Goal: Information Seeking & Learning: Learn about a topic

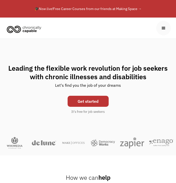
click at [71, 104] on link "Get started" at bounding box center [88, 101] width 41 height 11
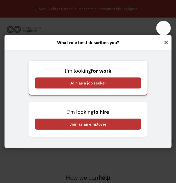
click at [70, 84] on div "Join as a job seeker" at bounding box center [88, 82] width 107 height 11
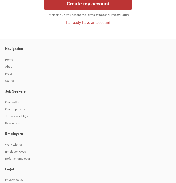
scroll to position [278, 0]
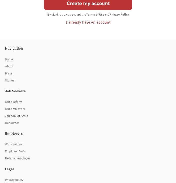
click at [22, 116] on div "Job seeker FAQs" at bounding box center [85, 116] width 161 height 6
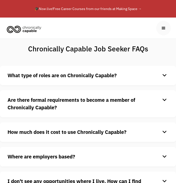
click at [60, 76] on strong "What type of roles are on Chronically Capable?" at bounding box center [62, 75] width 109 height 7
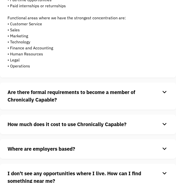
scroll to position [103, 0]
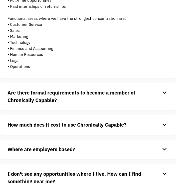
click at [72, 102] on h4 "Are there formal requirements to become a member of Chronically Capable?" at bounding box center [84, 96] width 153 height 15
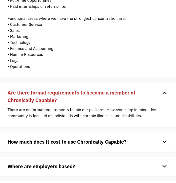
click at [65, 140] on strong "How much does it cost to use Chronically Capable?" at bounding box center [67, 141] width 119 height 7
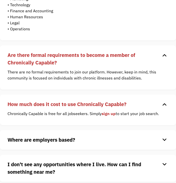
scroll to position [141, 0]
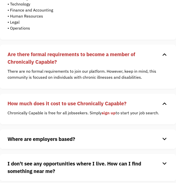
click at [65, 140] on strong "Where are employers based?" at bounding box center [42, 139] width 68 height 7
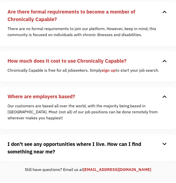
scroll to position [203, 0]
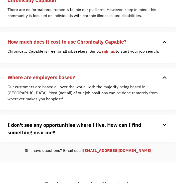
click at [62, 134] on h4 "I don't see any opportunities where I live. How can I find something near me?" at bounding box center [84, 128] width 153 height 15
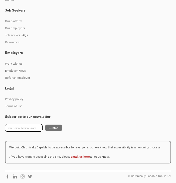
scroll to position [579, 0]
